Goal: Contribute content

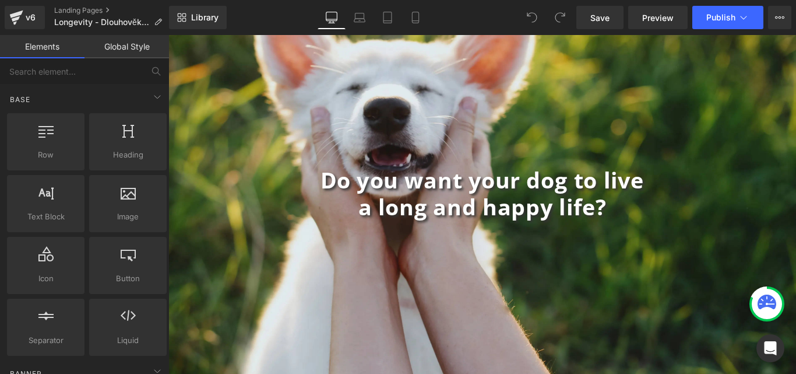
scroll to position [78, 0]
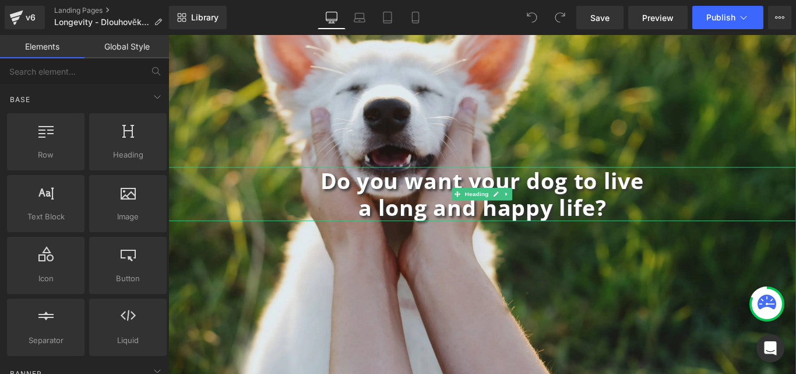
click at [646, 206] on b "Do you want your dog to live" at bounding box center [521, 197] width 364 height 33
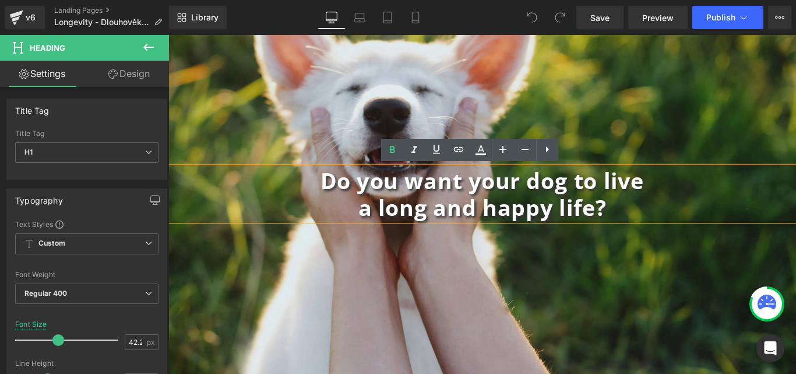
click at [494, 216] on b "a long and happy life?" at bounding box center [521, 228] width 279 height 33
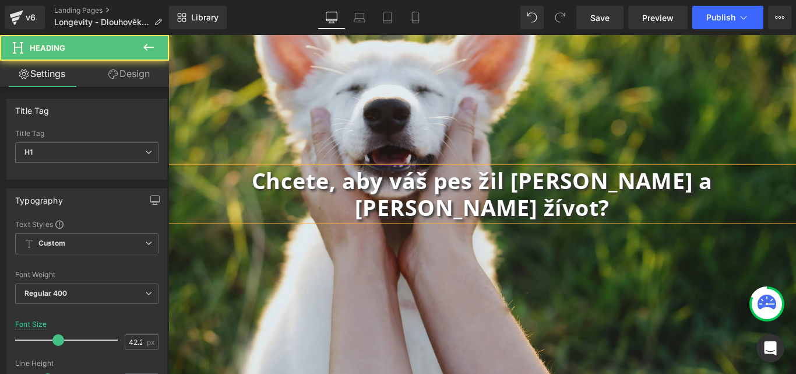
click at [520, 204] on b "Chcete, aby váš pes žil [PERSON_NAME] a [PERSON_NAME] žívot?" at bounding box center [521, 213] width 518 height 64
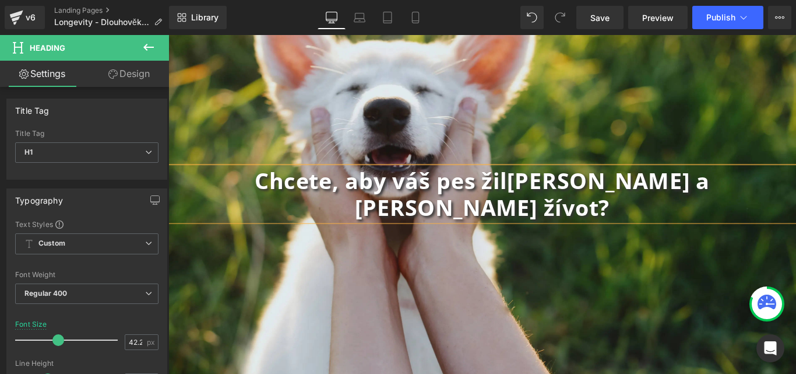
click at [751, 207] on b "[PERSON_NAME] a [PERSON_NAME] žívot?" at bounding box center [577, 213] width 399 height 64
click at [768, 159] on div "Chcete, aby váš pes žil [PERSON_NAME] a [PERSON_NAME] život? Heading Row" at bounding box center [520, 213] width 705 height 410
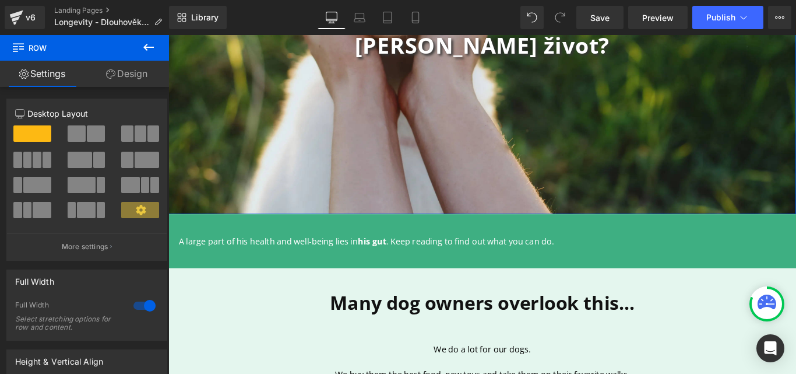
scroll to position [233, 0]
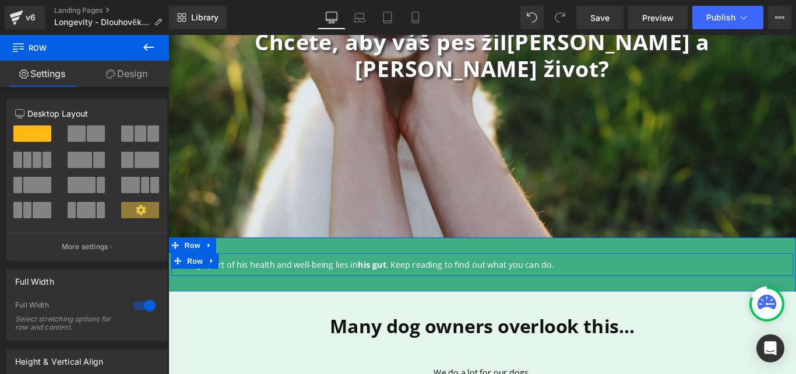
click at [610, 286] on p "A large part of his health and well-being lies in his gut . Keep reading to fin…" at bounding box center [521, 293] width 682 height 14
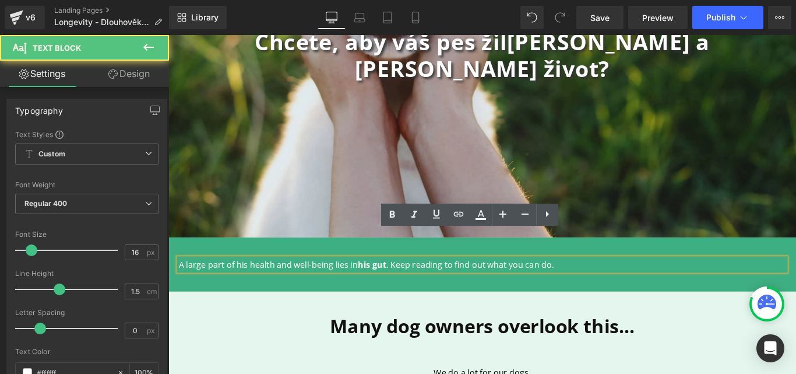
click at [612, 286] on p "A large part of his health and well-being lies in his gut . Keep reading to fin…" at bounding box center [521, 293] width 682 height 14
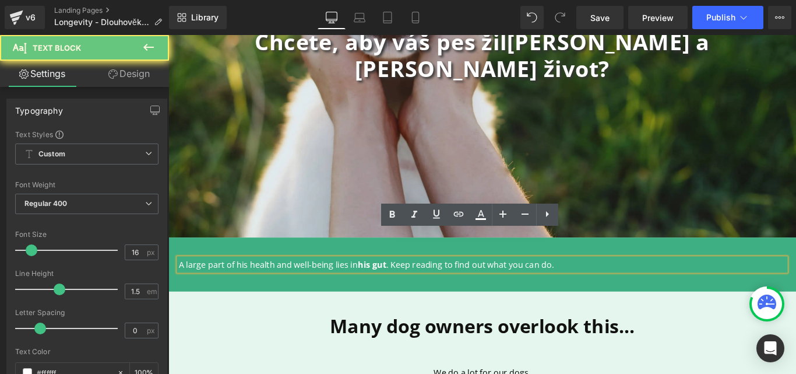
click at [612, 286] on p "A large part of his health and well-being lies in his gut . Keep reading to fin…" at bounding box center [521, 293] width 682 height 14
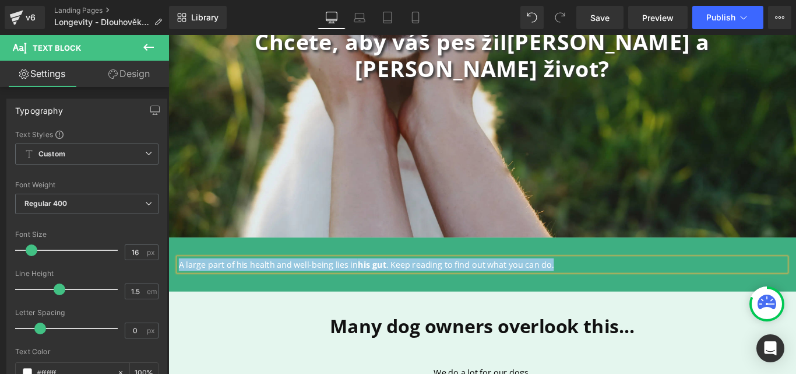
copy p "A large part of his health and well-being lies in his gut . Keep reading to fin…"
paste div
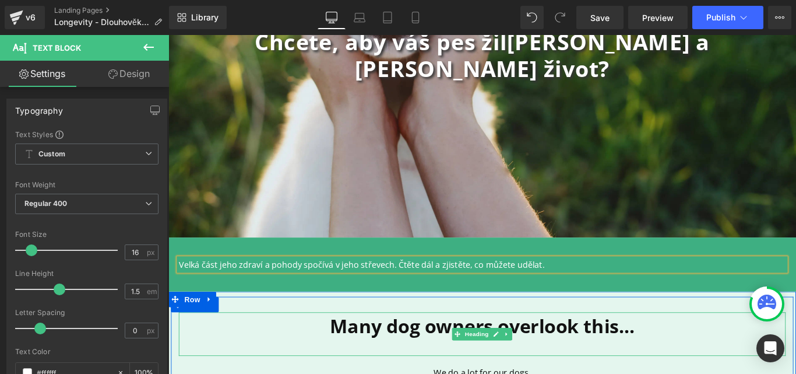
click at [545, 364] on link at bounding box center [549, 371] width 12 height 14
click at [632, 347] on b "Many dog owners overlook this..." at bounding box center [521, 361] width 343 height 29
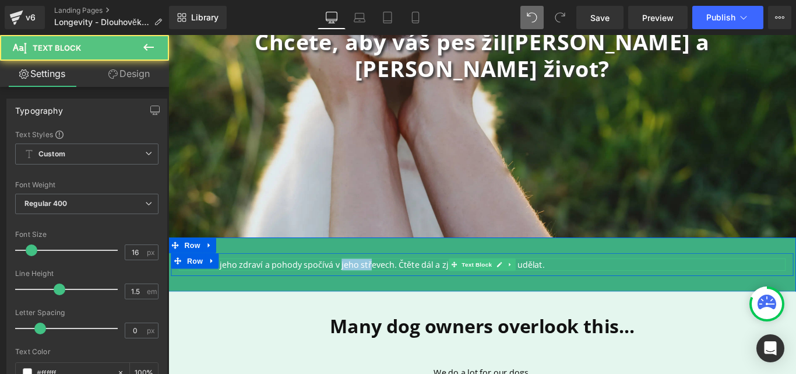
drag, startPoint x: 356, startPoint y: 262, endPoint x: 388, endPoint y: 265, distance: 31.6
click at [388, 286] on p "Velká část jeho zdraví a pohody spočívá v jeho střevech. Čtěte dál a zjistěte, …" at bounding box center [521, 293] width 682 height 14
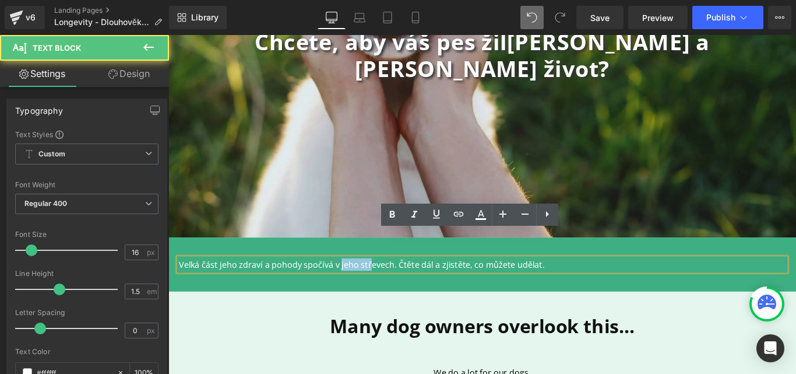
click at [403, 286] on p "Velká část jeho zdraví a pohody spočívá v jeho střevech. Čtěte dál a zjistěte, …" at bounding box center [521, 293] width 682 height 14
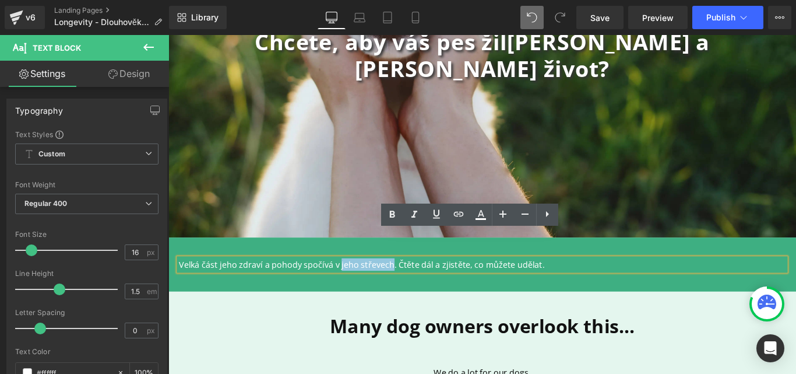
drag, startPoint x: 413, startPoint y: 261, endPoint x: 356, endPoint y: 265, distance: 57.3
click at [356, 286] on p "Velká část jeho zdraví a pohody spočívá v jeho střevech. Čtěte dál a zjistěte, …" at bounding box center [521, 293] width 682 height 14
click at [395, 217] on icon at bounding box center [392, 214] width 14 height 14
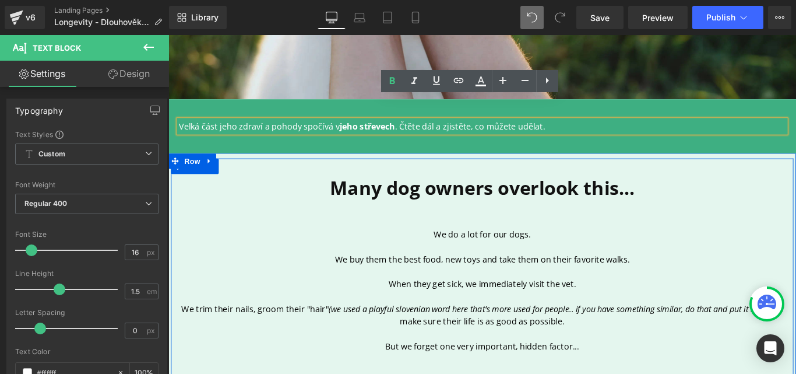
scroll to position [389, 0]
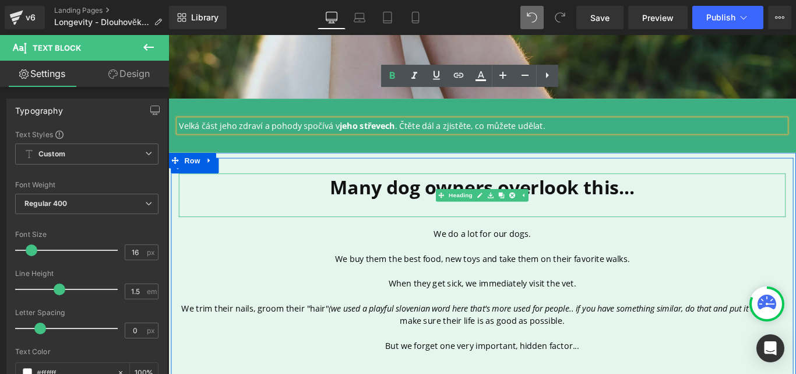
click at [706, 191] on h2 "Many dog owners overlook this..." at bounding box center [521, 206] width 682 height 31
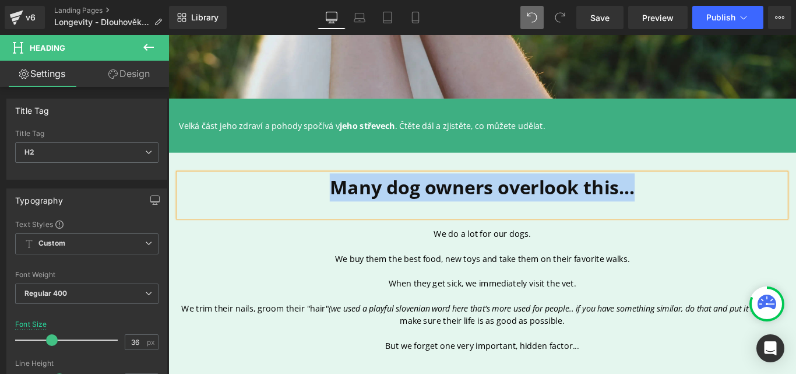
copy b "Many dog owners overlook this..."
paste div
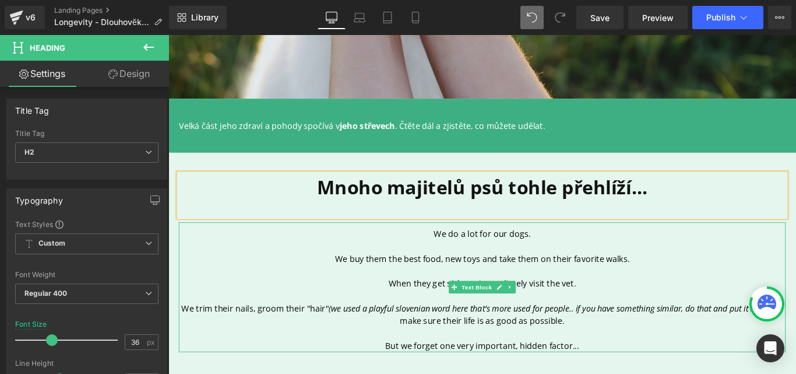
scroll to position [466, 0]
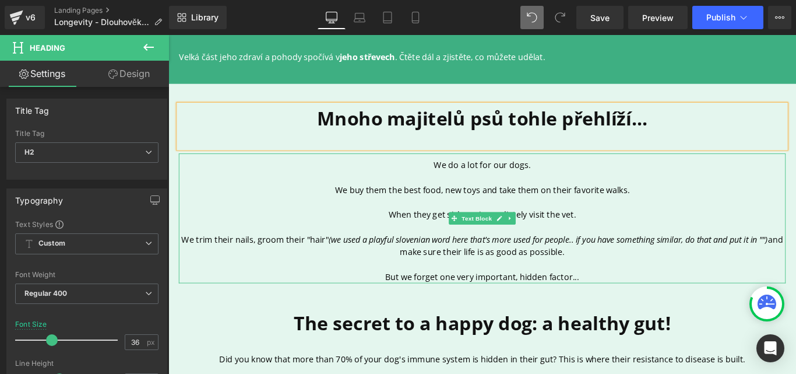
click at [636, 230] on p "When they get sick, we immediately visit the vet." at bounding box center [521, 237] width 682 height 14
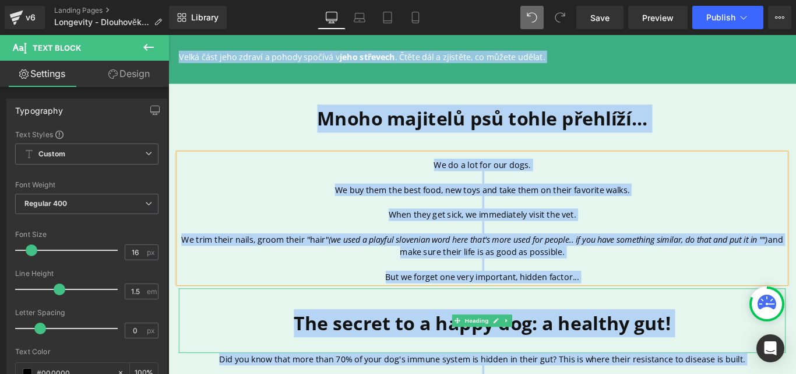
click at [708, 343] on h2 "The secret to a happy dog: a healthy gut!" at bounding box center [521, 358] width 682 height 31
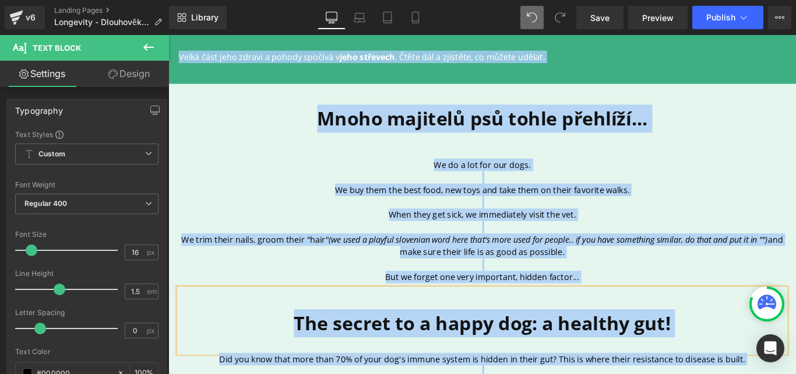
click at [653, 258] on icon "(we used a playful slovenian word here that's more used for people.. if you hav…" at bounding box center [596, 264] width 494 height 13
click at [652, 258] on icon "(we used a playful slovenian word here that's more used for people.. if you hav…" at bounding box center [596, 264] width 494 height 13
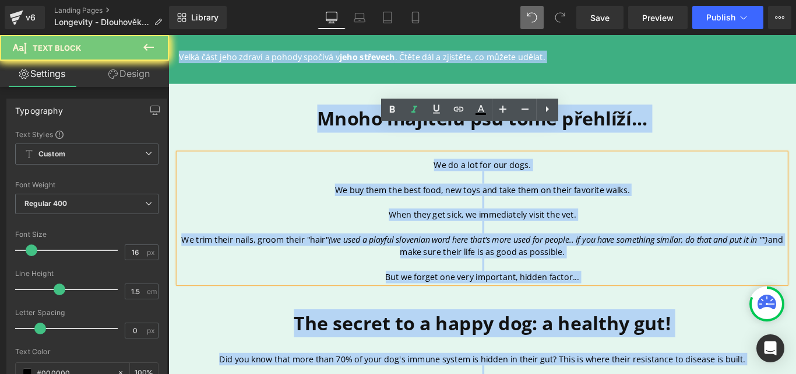
click at [652, 258] on icon "(we used a playful slovenian word here that's more used for people.. if you hav…" at bounding box center [596, 264] width 494 height 13
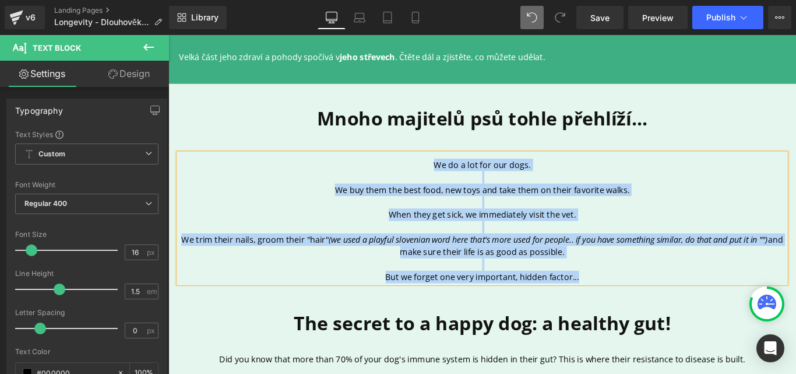
copy div "We do a lot for our dogs. We buy them the best food, new toys and take them on …"
paste div
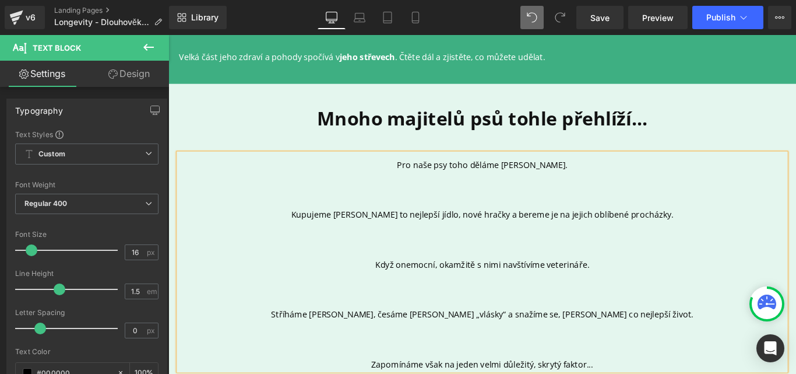
click at [506, 202] on p at bounding box center [521, 209] width 682 height 14
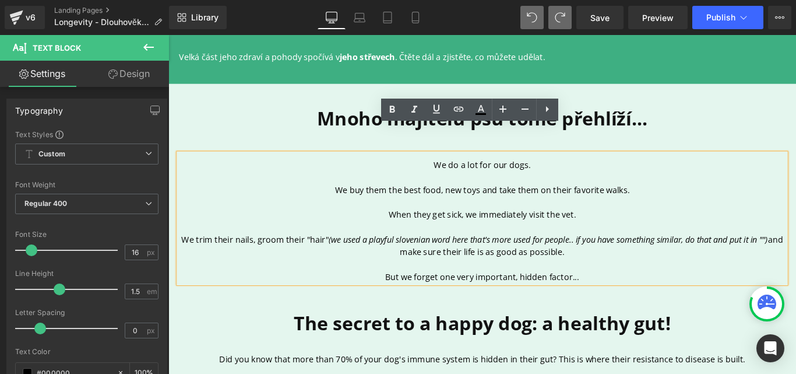
click at [484, 258] on p "We trim their nails, groom their "hair" (we used a playful slovenian word here …" at bounding box center [521, 272] width 682 height 28
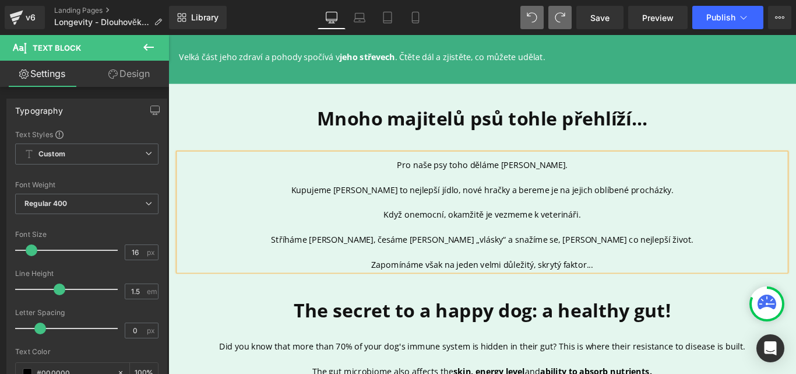
click at [758, 244] on p at bounding box center [521, 251] width 682 height 14
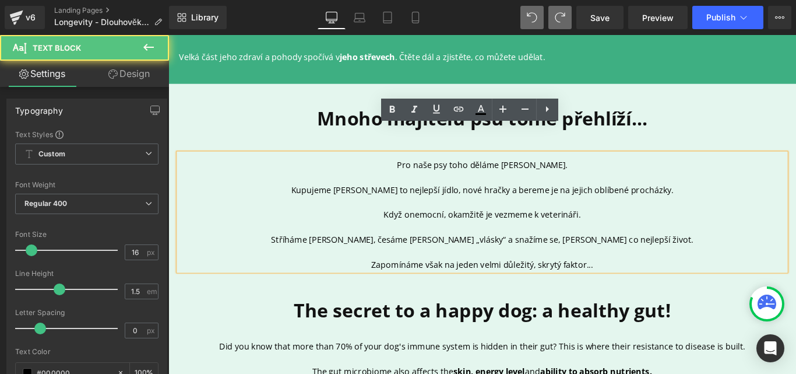
click at [453, 258] on p "Stříháme [PERSON_NAME], česáme [PERSON_NAME] „vlásky“ a snažíme se, [PERSON_NAM…" at bounding box center [521, 265] width 682 height 14
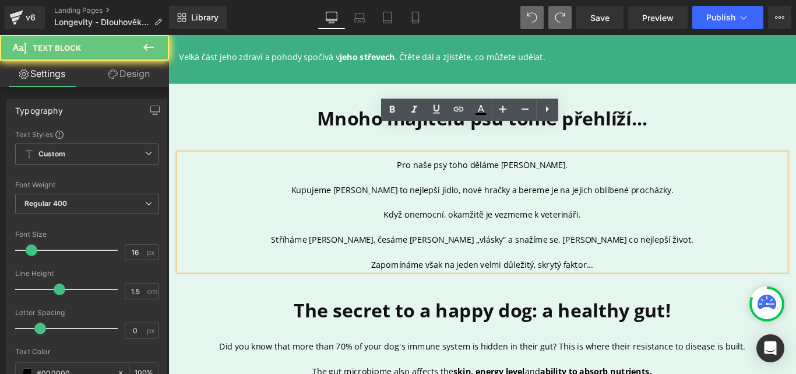
click at [439, 258] on p "Stříháme [PERSON_NAME], česáme [PERSON_NAME] „vlásky“ a snažíme se, [PERSON_NAM…" at bounding box center [521, 265] width 682 height 14
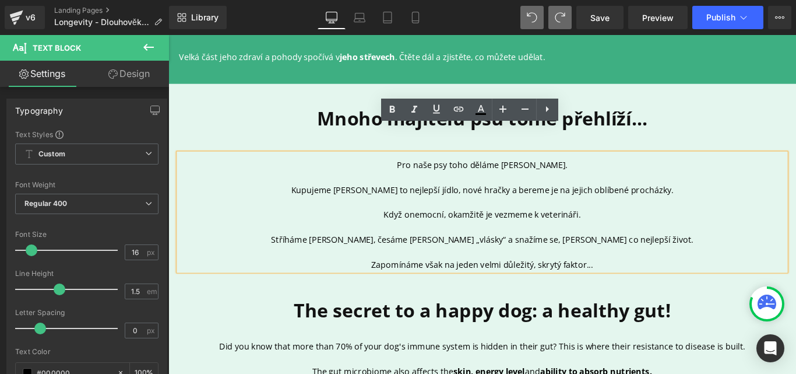
click at [456, 258] on p "Stříháme [PERSON_NAME], česáme [PERSON_NAME] „vlásky“ a snažíme se, [PERSON_NAM…" at bounding box center [521, 265] width 682 height 14
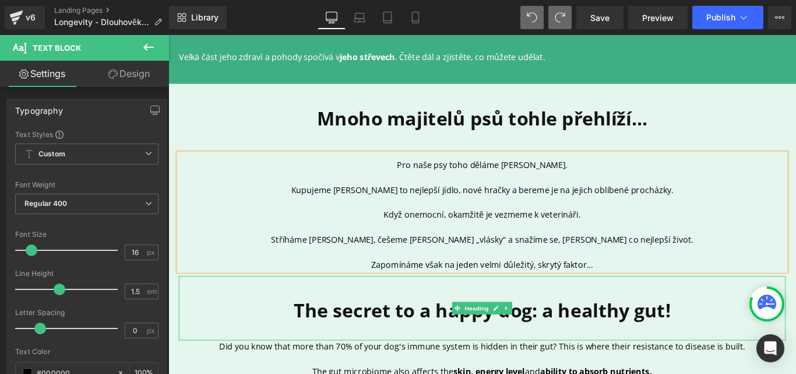
click at [629, 330] on b "The secret to a happy dog: a healthy gut!" at bounding box center [520, 344] width 423 height 29
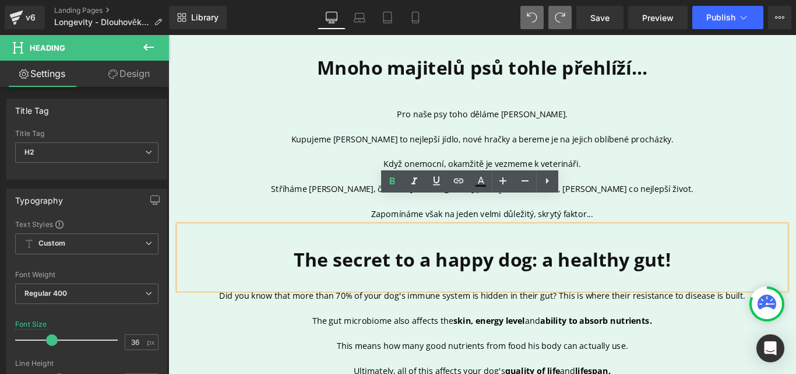
scroll to position [544, 0]
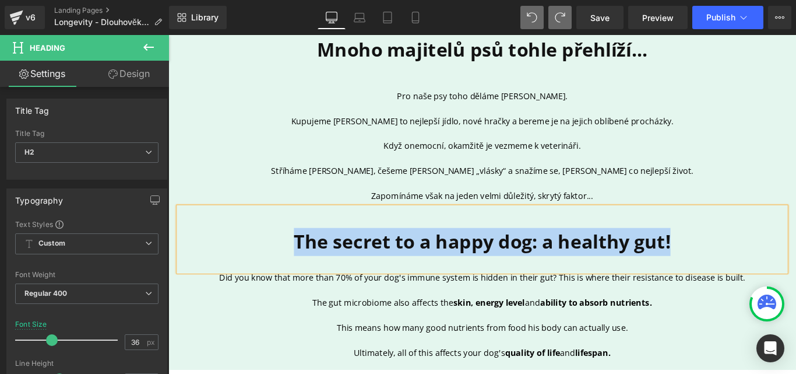
copy b "The secret to a happy dog: a healthy gut!"
paste div
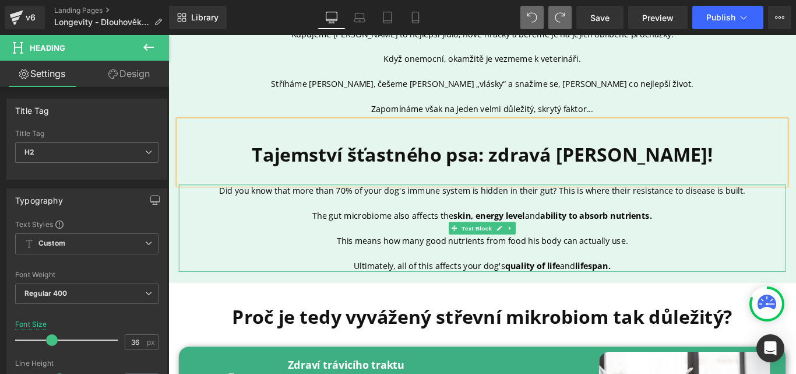
scroll to position [699, 0]
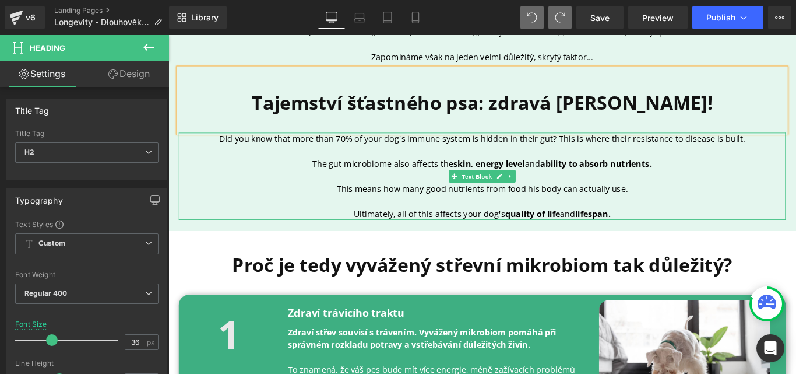
click at [678, 200] on p "This means how many good nutrients from food his body can actually use." at bounding box center [521, 207] width 682 height 14
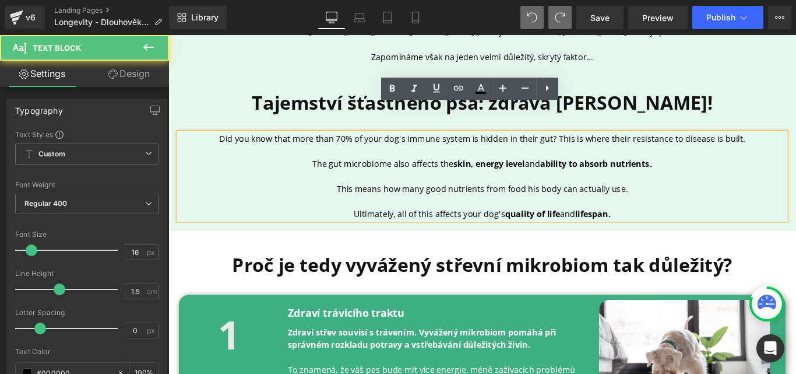
click at [681, 173] on strong "ability to absorb nutrients." at bounding box center [649, 179] width 126 height 13
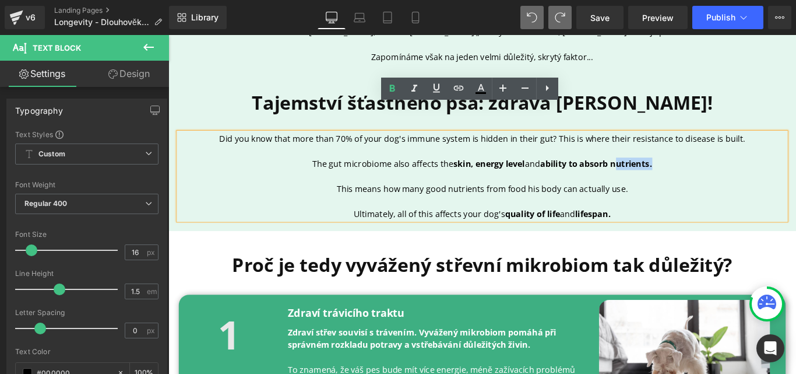
click at [681, 173] on strong "ability to absorb nutrients." at bounding box center [649, 179] width 126 height 13
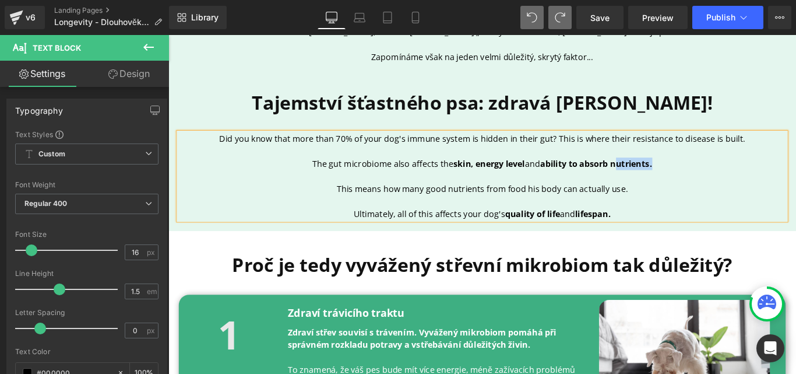
copy div "Did you know that more than 70% of your dog's immune system is hidden in their …"
paste div
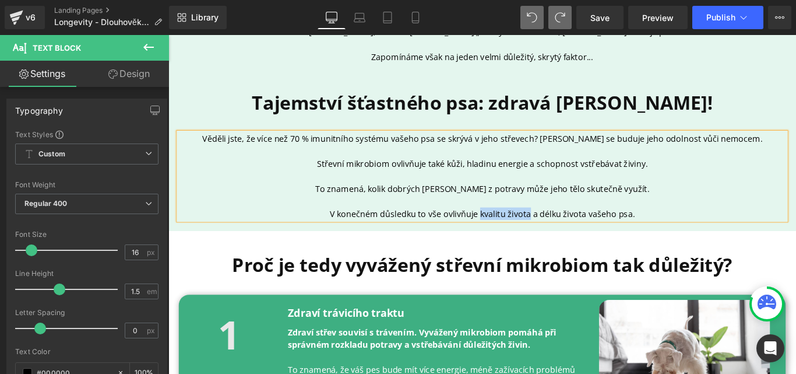
drag, startPoint x: 513, startPoint y: 206, endPoint x: 569, endPoint y: 209, distance: 56.0
click at [569, 228] on p "V konečném důsledku to vše ovlivňuje kvalitu života a délku života vašeho psa." at bounding box center [521, 235] width 682 height 14
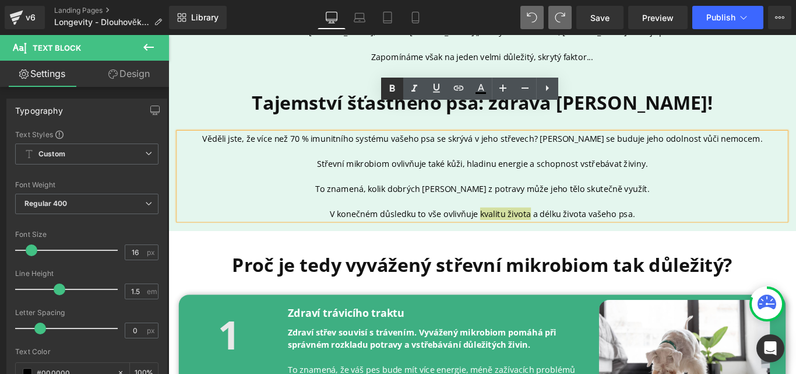
click at [398, 85] on icon at bounding box center [392, 89] width 14 height 14
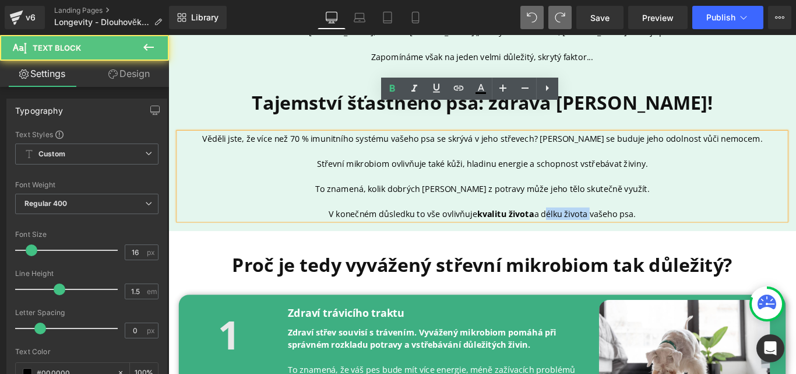
drag, startPoint x: 585, startPoint y: 204, endPoint x: 634, endPoint y: 207, distance: 49.1
click at [634, 228] on p "V konečném důsledku to vše ovlivňuje kvalitu života a délku života vašeho psa." at bounding box center [521, 235] width 682 height 14
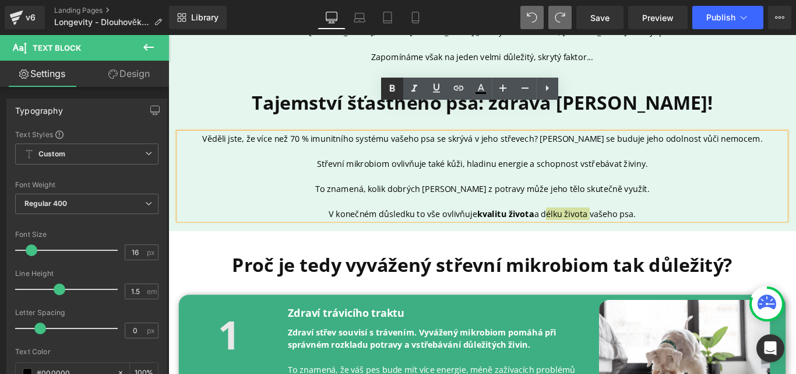
click at [393, 88] on icon at bounding box center [392, 88] width 5 height 7
drag, startPoint x: 477, startPoint y: 153, endPoint x: 567, endPoint y: 146, distance: 90.0
click at [567, 173] on p "Střevní mikrobiom ovlivňuje také kůži, hladinu energie a schopnost vstřebávat ž…" at bounding box center [521, 180] width 682 height 14
click at [387, 91] on icon at bounding box center [392, 89] width 14 height 14
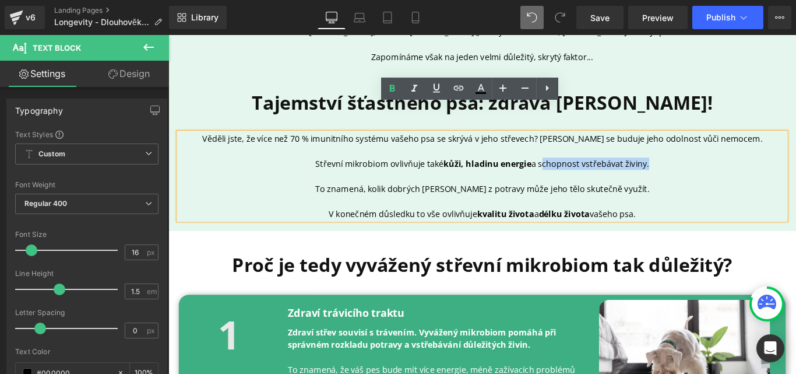
drag, startPoint x: 583, startPoint y: 146, endPoint x: 700, endPoint y: 149, distance: 116.6
click at [700, 173] on p "Střevní mikrobiom ovlivňuje také kůži, hladinu energie a schopnost vstřebávat ž…" at bounding box center [521, 180] width 682 height 14
click at [394, 88] on icon at bounding box center [392, 88] width 5 height 7
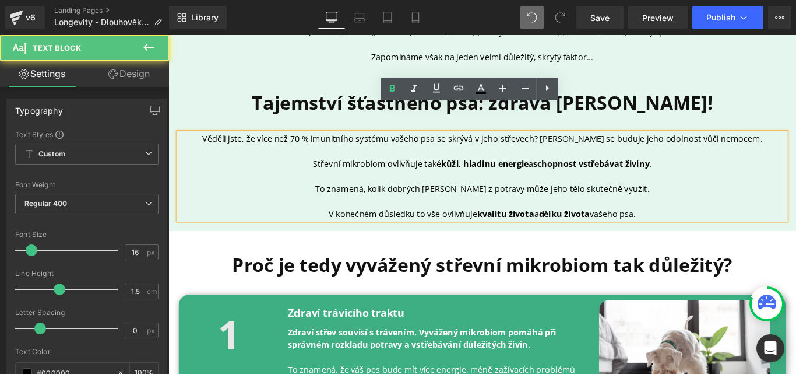
click at [775, 214] on p at bounding box center [521, 221] width 682 height 14
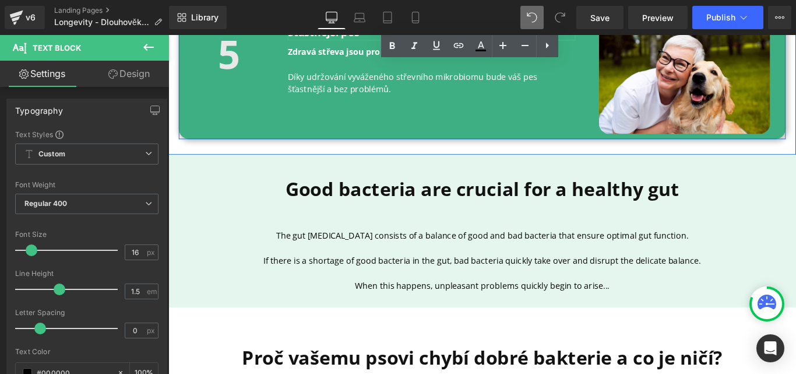
scroll to position [1632, 0]
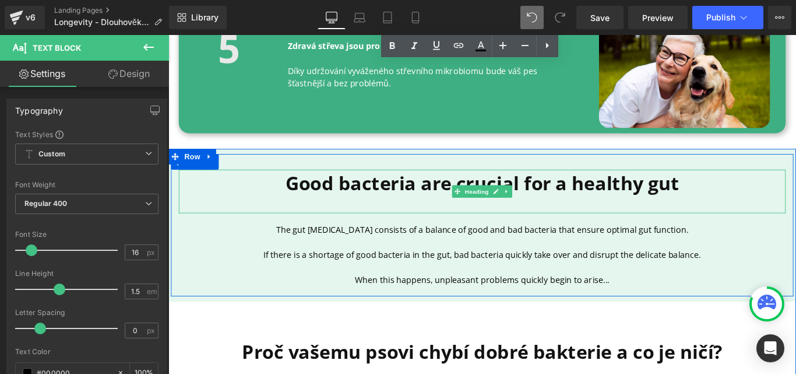
click at [623, 187] on b "Good bacteria are crucial for a healthy gut" at bounding box center [521, 201] width 442 height 29
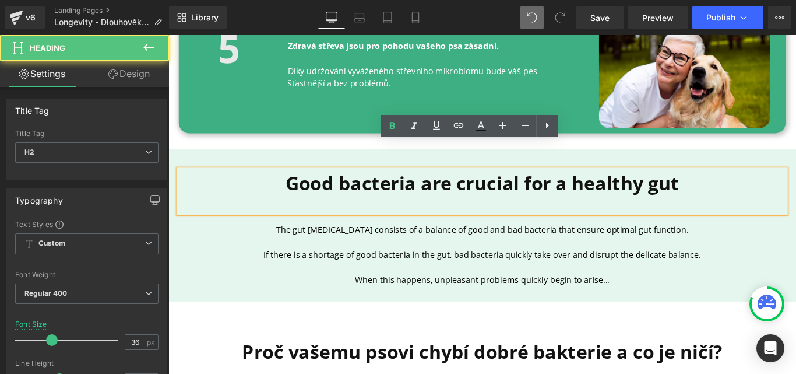
click at [744, 186] on h2 "Good bacteria are crucial for a healthy gut" at bounding box center [521, 201] width 682 height 31
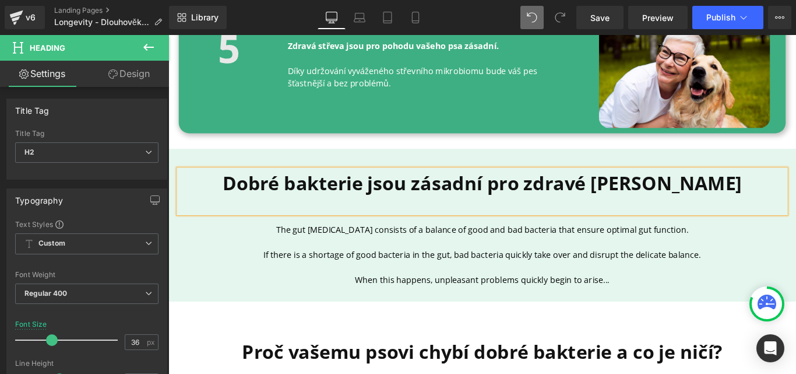
click at [470, 289] on p at bounding box center [521, 296] width 682 height 14
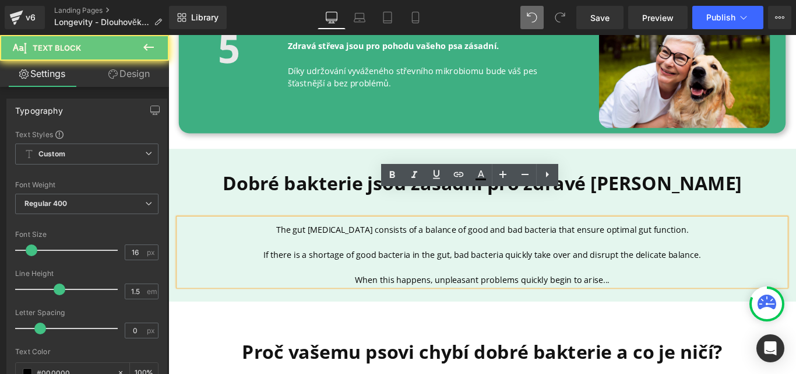
click at [468, 275] on p "If there is a shortage of good bacteria in the gut, bad bacteria quickly take o…" at bounding box center [521, 282] width 682 height 14
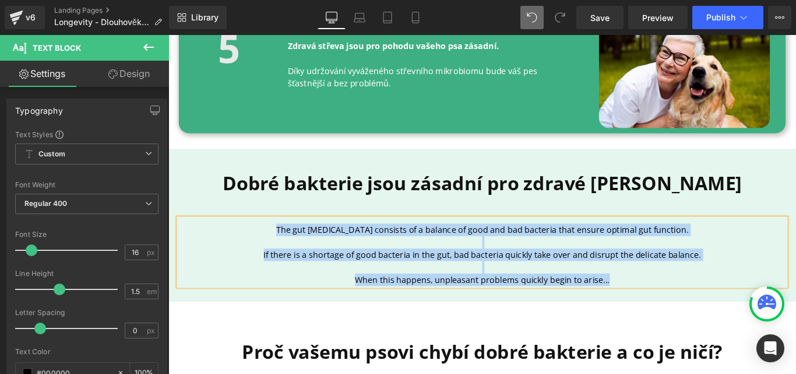
copy div "The gut [MEDICAL_DATA] consists of a balance of good and bad bacteria that ensu…"
paste div
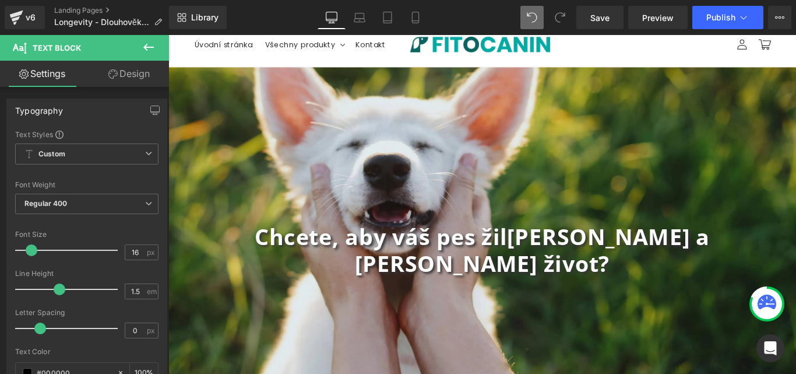
scroll to position [0, 0]
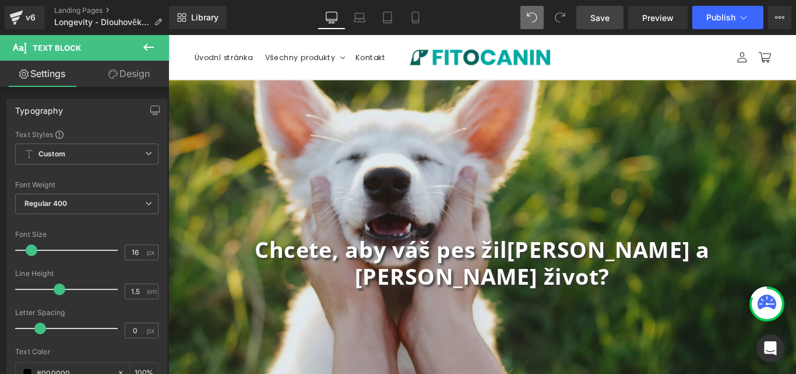
click at [605, 13] on span "Save" at bounding box center [599, 18] width 19 height 12
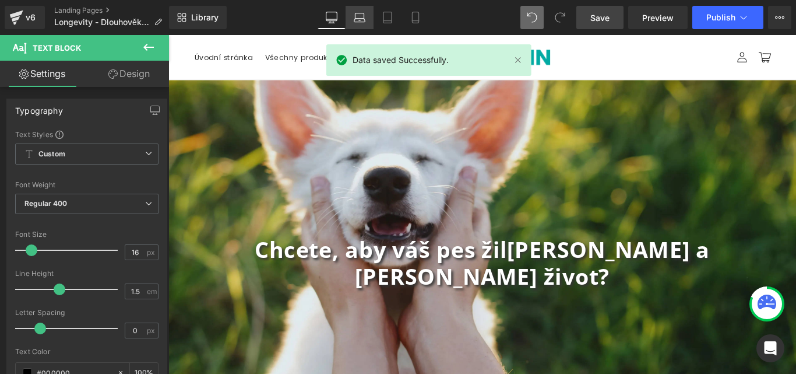
click at [365, 19] on icon at bounding box center [359, 20] width 11 height 3
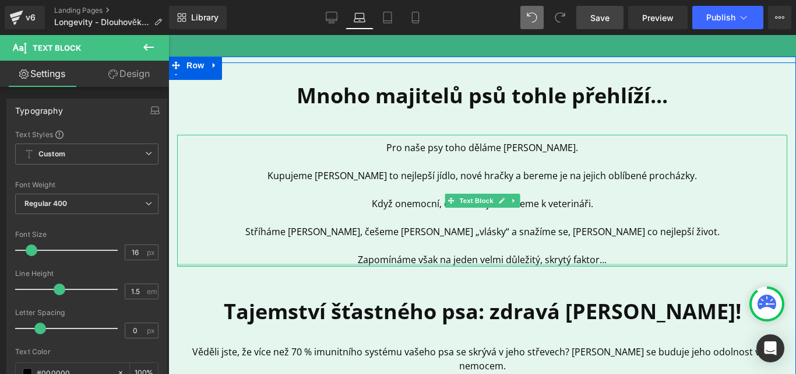
scroll to position [466, 0]
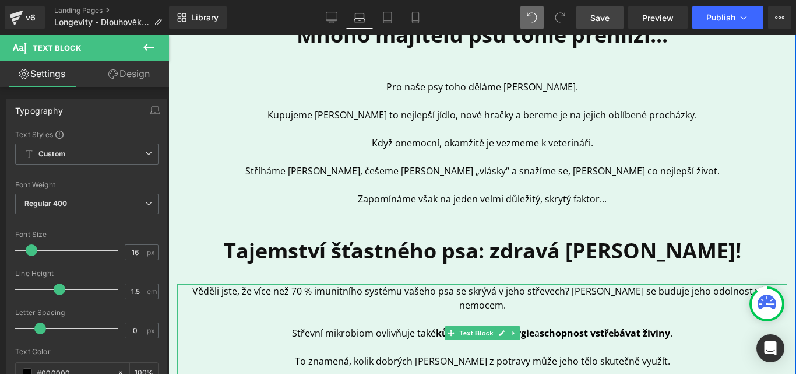
click at [358, 326] on p "Střevní mikrobiom ovlivňuje také kůži, hladinu energie a schopnost vstřebávat ž…" at bounding box center [482, 333] width 610 height 14
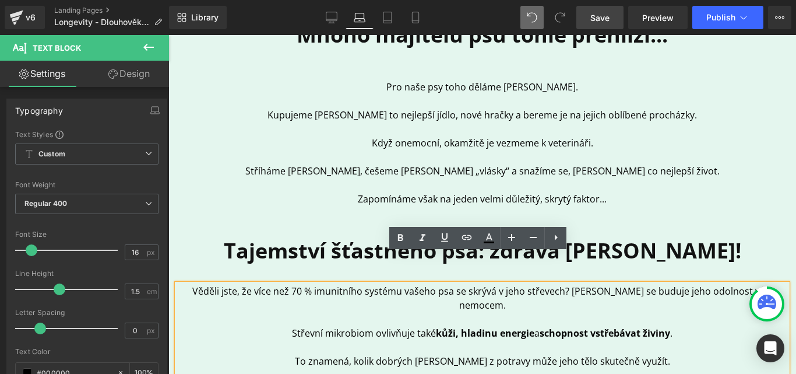
click at [343, 326] on p "Střevní mikrobiom ovlivňuje také kůži, hladinu energie a schopnost vstřebávat ž…" at bounding box center [482, 333] width 610 height 14
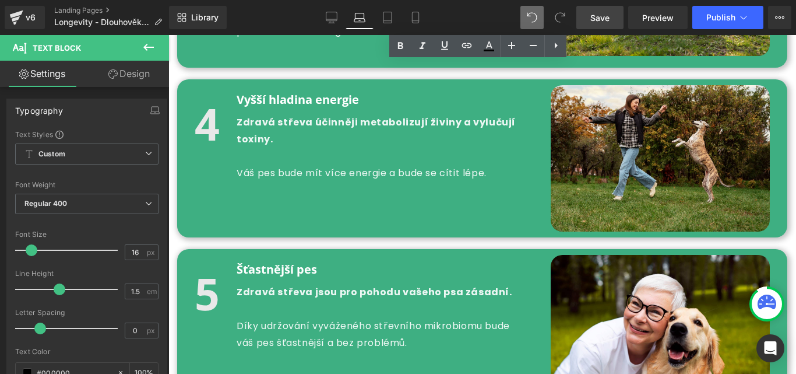
scroll to position [1399, 0]
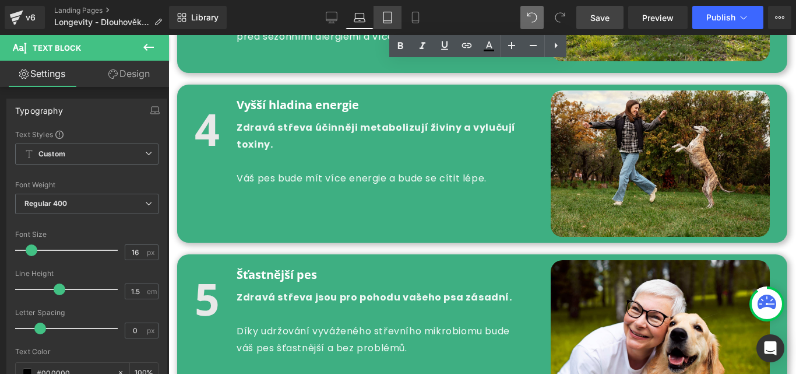
click at [392, 25] on link "Tablet" at bounding box center [388, 17] width 28 height 23
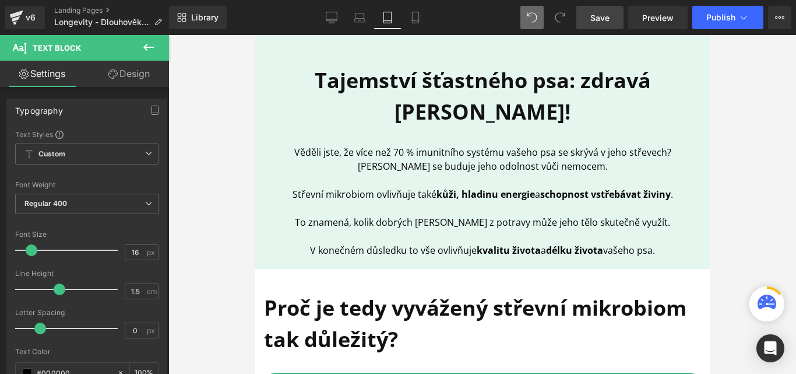
scroll to position [0, 0]
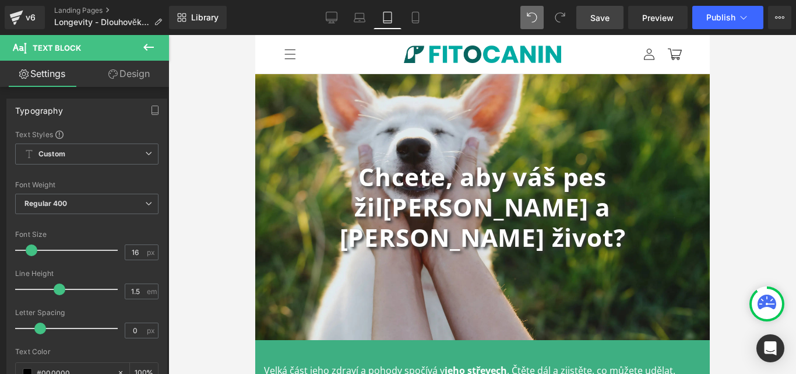
click at [625, 190] on b "[PERSON_NAME] a [PERSON_NAME] život?" at bounding box center [482, 222] width 286 height 64
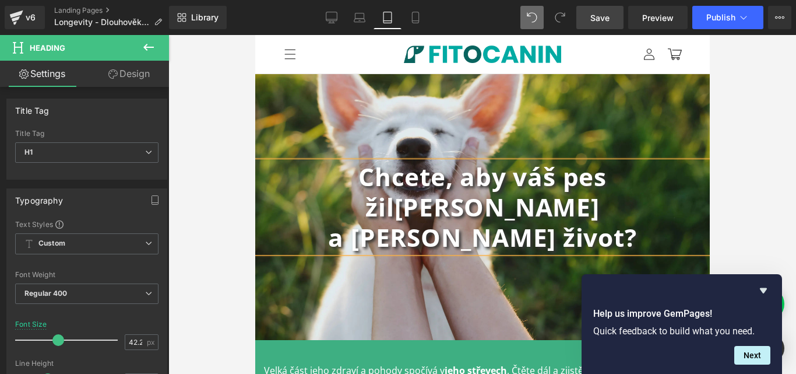
click at [751, 249] on div at bounding box center [482, 204] width 628 height 339
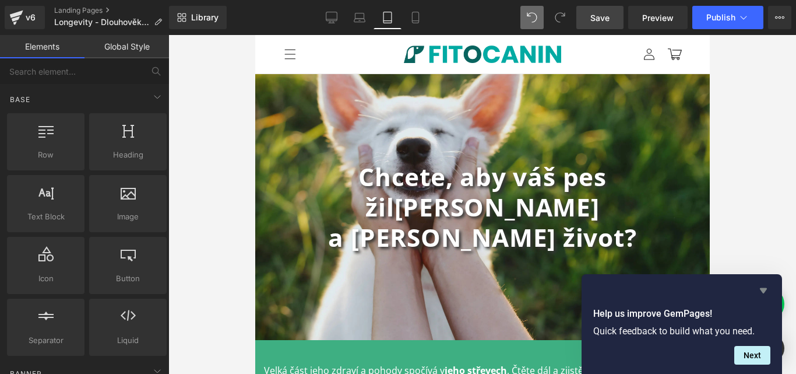
click at [765, 291] on icon "Hide survey" at bounding box center [763, 290] width 7 height 5
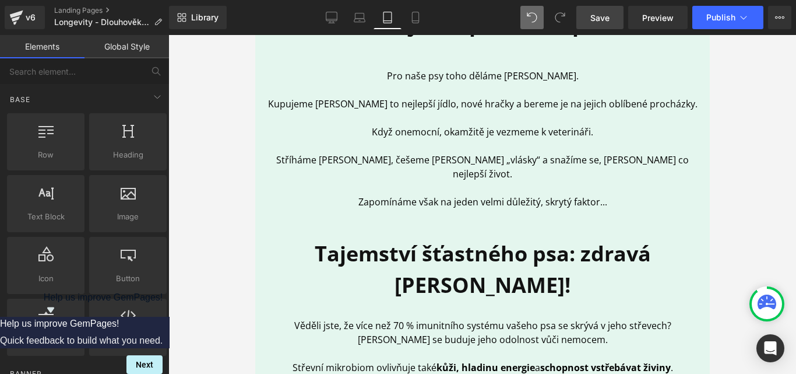
scroll to position [466, 0]
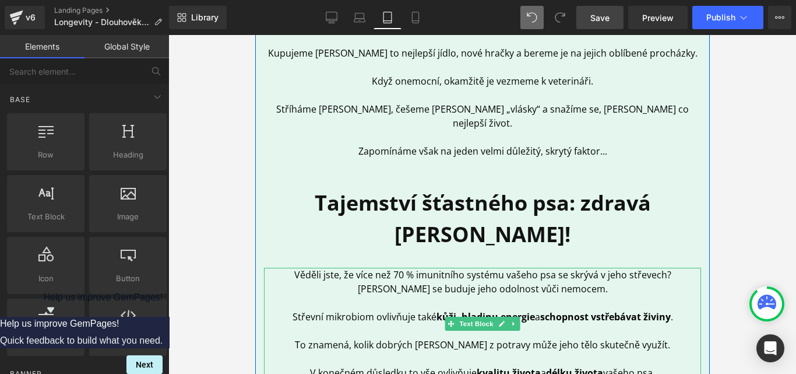
click at [636, 268] on p "Věděli jste, že více než 70 % imunitního systému vašeho psa se skrývá v jeho st…" at bounding box center [481, 282] width 437 height 28
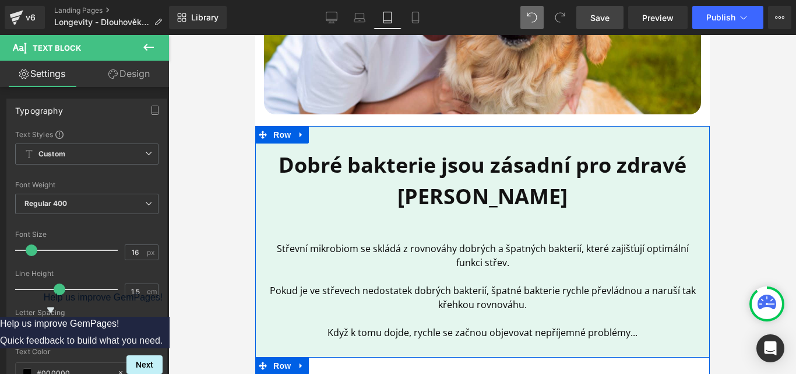
scroll to position [2565, 0]
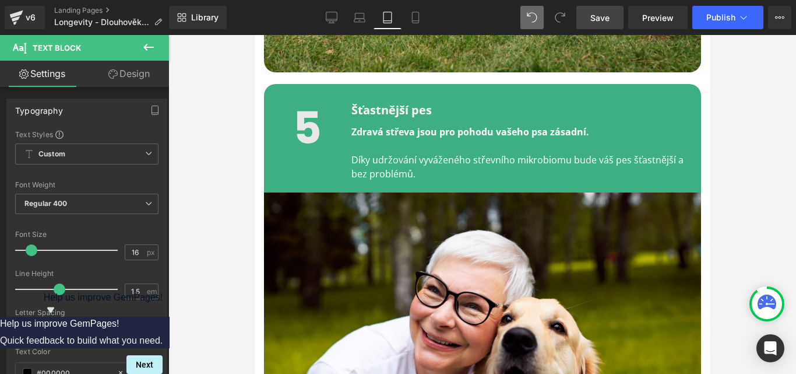
click at [611, 17] on link "Save" at bounding box center [599, 17] width 47 height 23
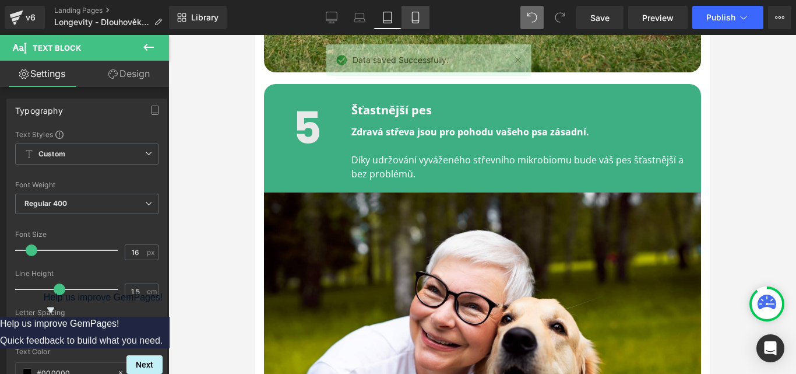
click at [418, 19] on icon at bounding box center [415, 17] width 6 height 11
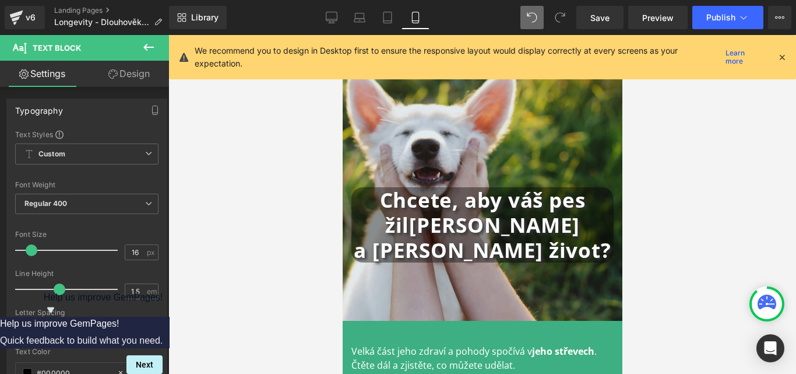
scroll to position [0, 0]
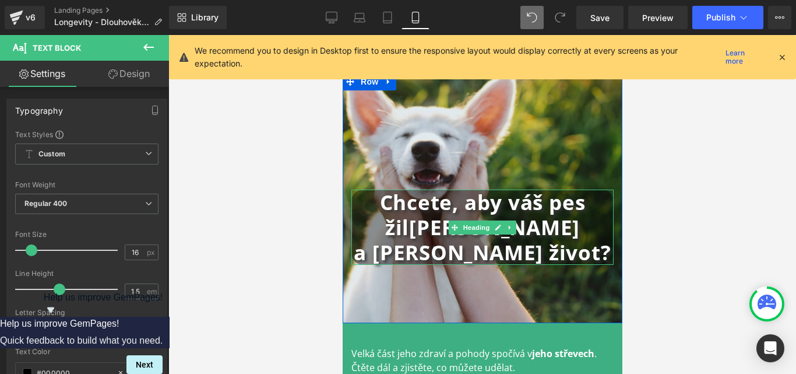
click at [396, 257] on b "a [PERSON_NAME] život?" at bounding box center [481, 251] width 257 height 27
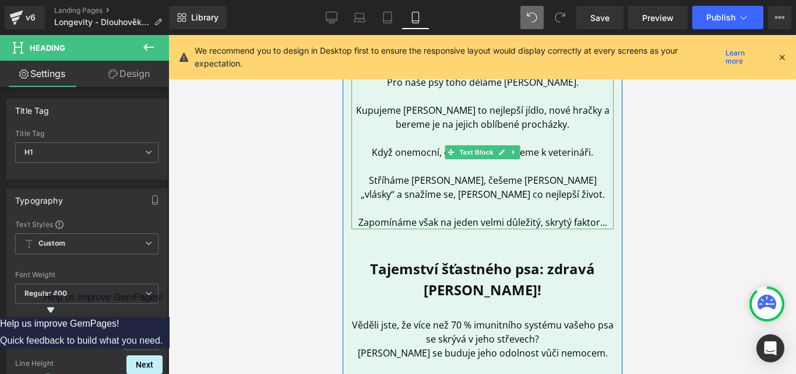
scroll to position [389, 0]
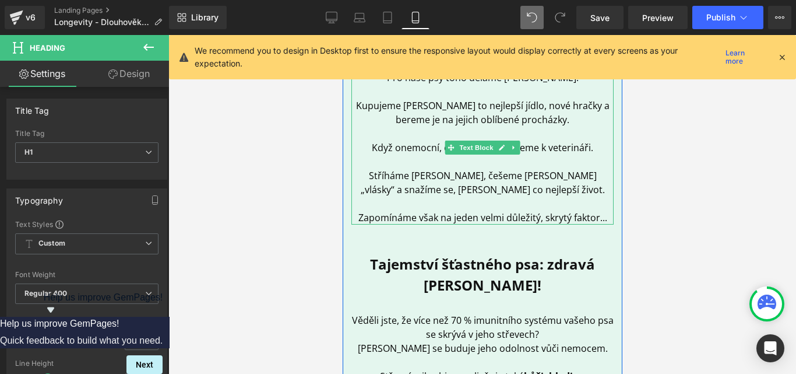
click at [591, 178] on p "Stříháme [PERSON_NAME], češeme [PERSON_NAME] „vlásky“ a snažíme se, [PERSON_NAM…" at bounding box center [482, 182] width 262 height 28
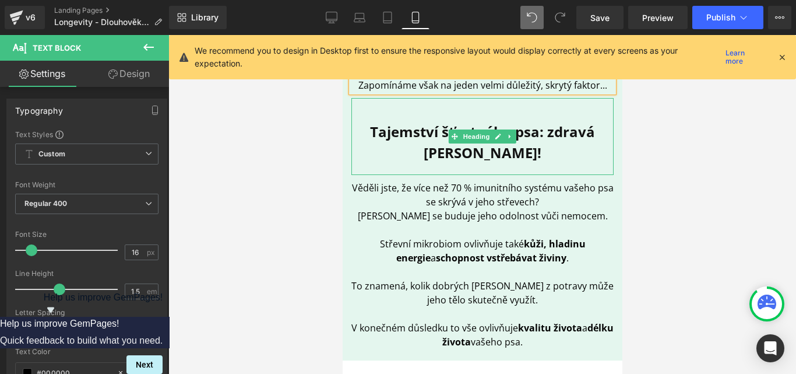
scroll to position [544, 0]
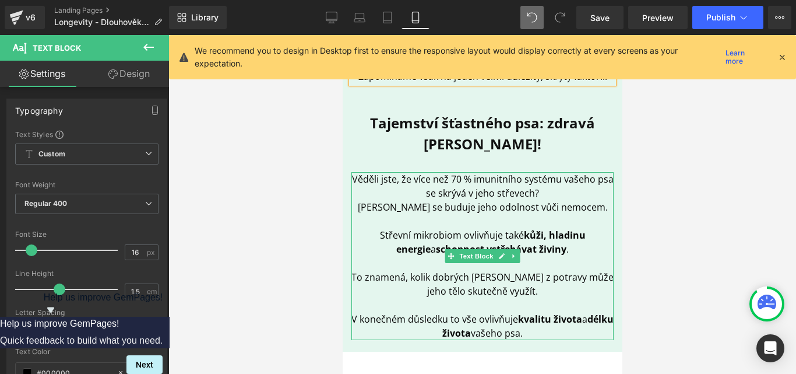
click at [557, 172] on p "Věděli jste, že více než 70 % imunitního systému vašeho psa se skrývá v jeho st…" at bounding box center [482, 186] width 262 height 28
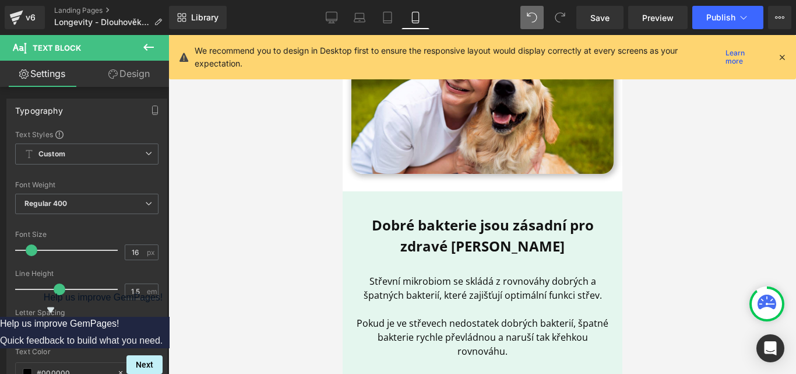
scroll to position [2549, 0]
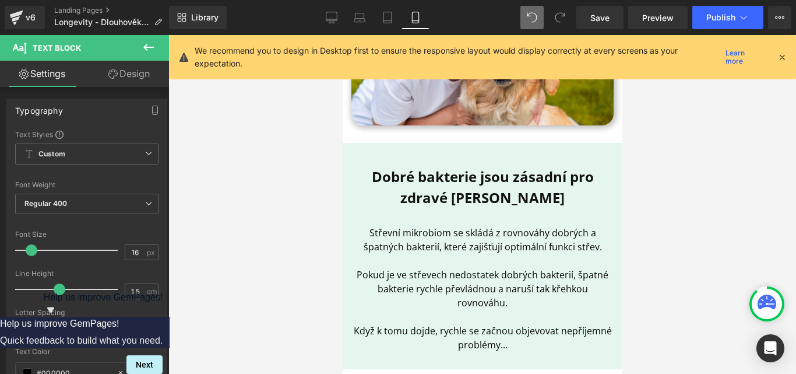
drag, startPoint x: 618, startPoint y: 85, endPoint x: 968, endPoint y: 154, distance: 355.8
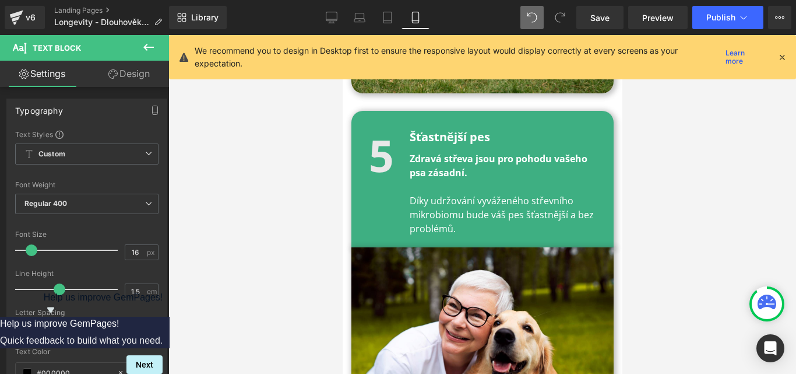
scroll to position [2238, 0]
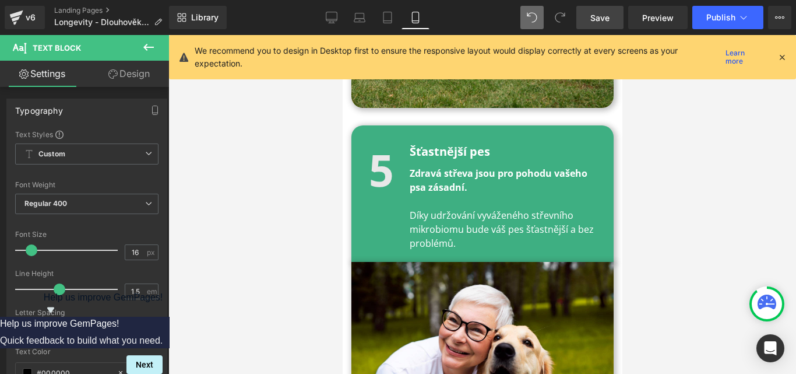
click at [589, 17] on link "Save" at bounding box center [599, 17] width 47 height 23
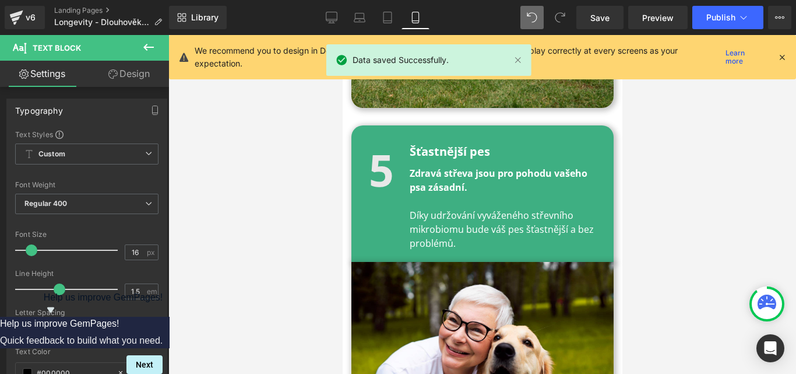
click at [783, 57] on icon at bounding box center [782, 57] width 10 height 10
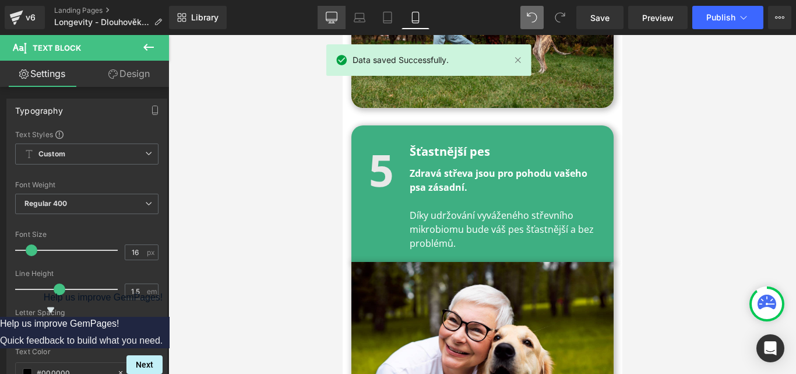
click at [333, 11] on link "Desktop" at bounding box center [332, 17] width 28 height 23
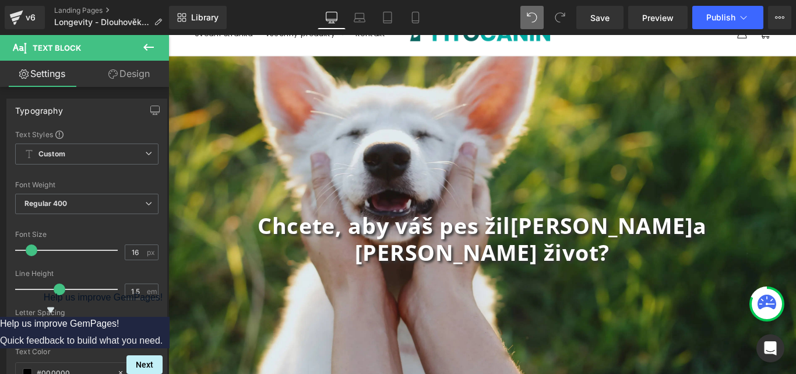
scroll to position [0, 0]
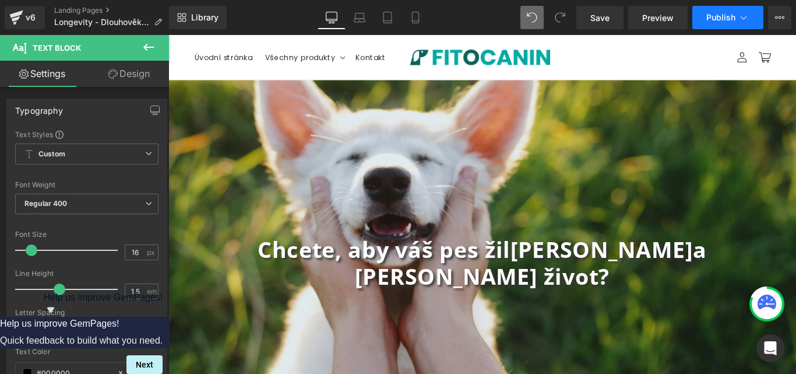
click at [726, 21] on span "Publish" at bounding box center [720, 17] width 29 height 9
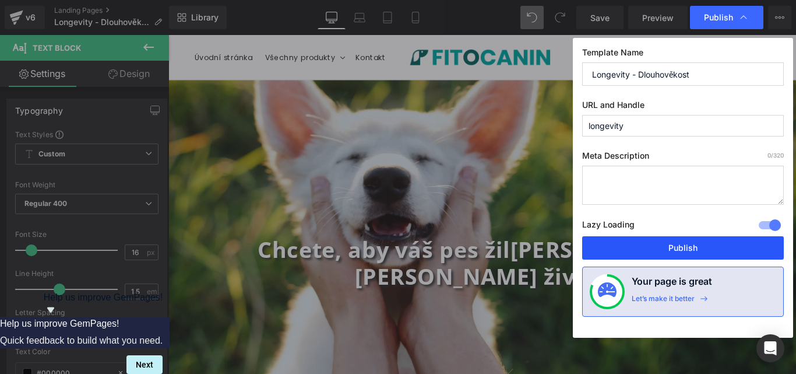
click at [699, 257] on button "Publish" at bounding box center [683, 247] width 202 height 23
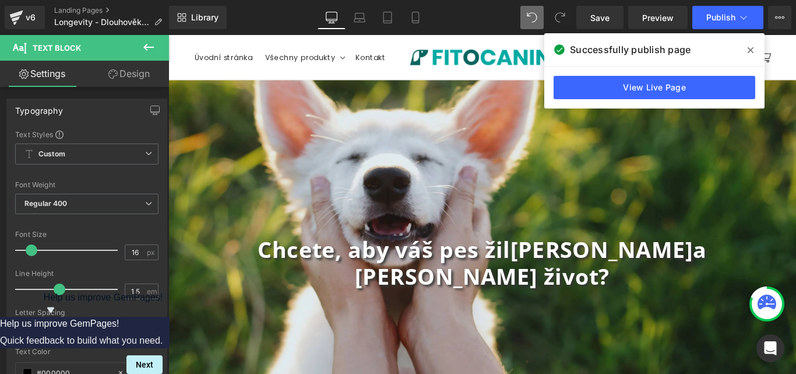
click at [751, 52] on icon at bounding box center [751, 49] width 6 height 9
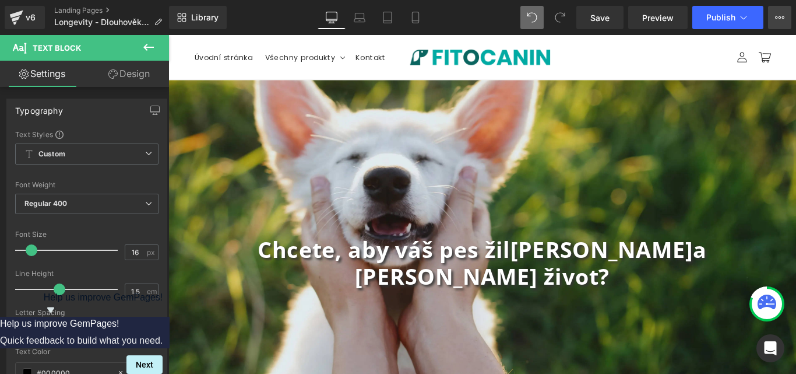
click at [772, 17] on button "View Live Page View with current Template Save Template to Library Schedule Pub…" at bounding box center [779, 17] width 23 height 23
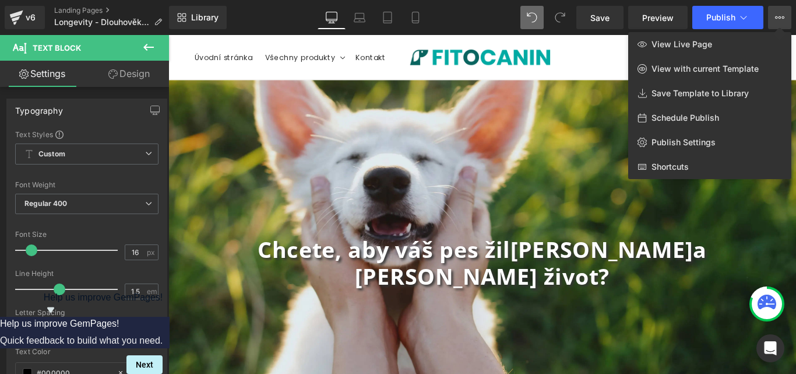
click at [772, 17] on button "View Live Page View with current Template Save Template to Library Schedule Pub…" at bounding box center [779, 17] width 23 height 23
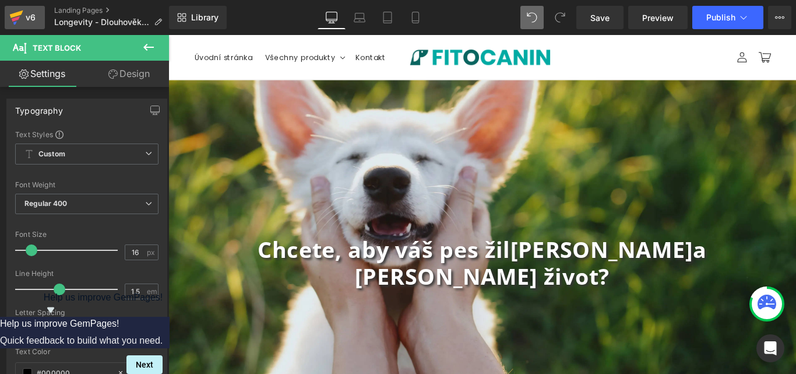
click at [20, 9] on icon at bounding box center [16, 17] width 14 height 29
